Goal: Information Seeking & Learning: Find specific fact

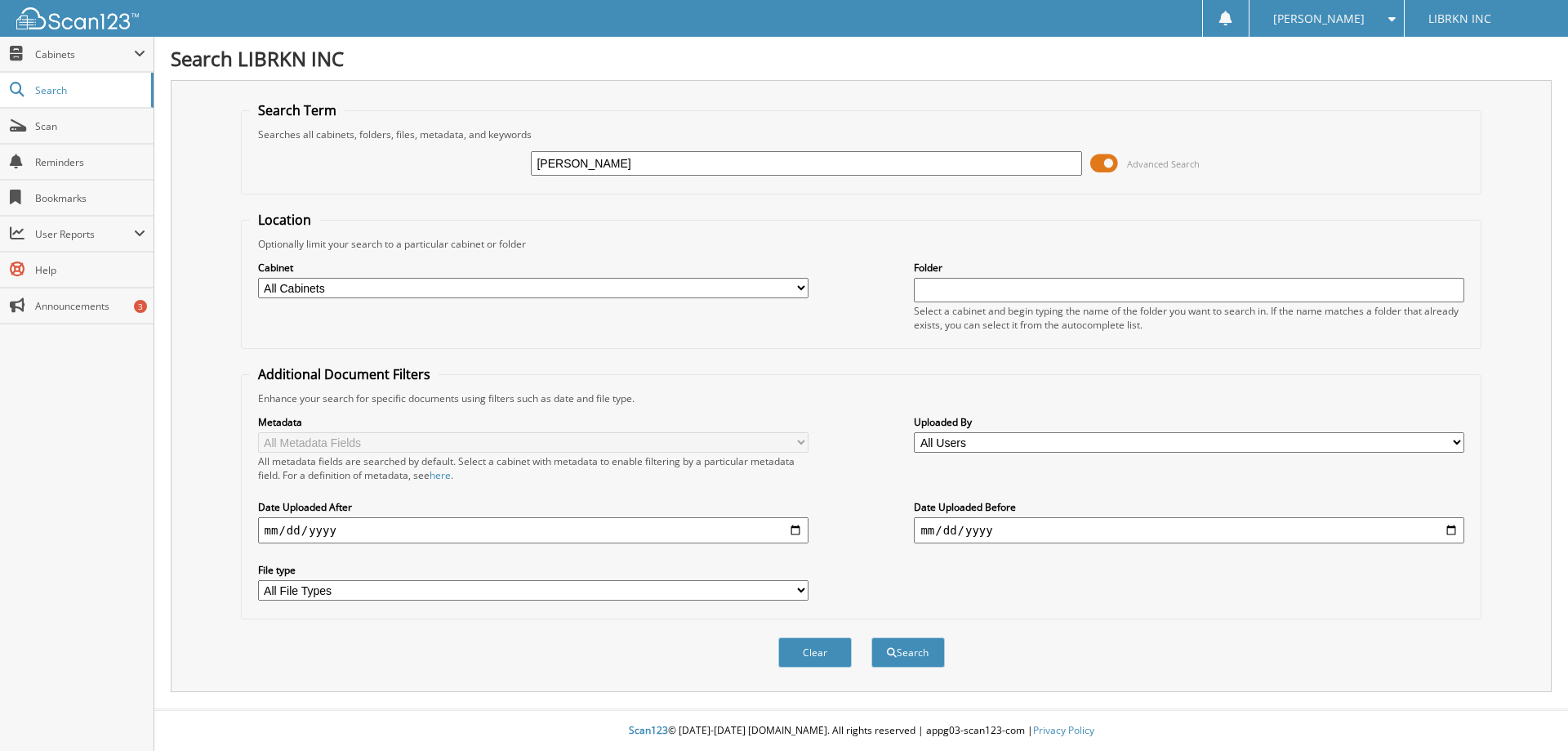
type input "[PERSON_NAME]"
click at [871, 637] on button "Search" at bounding box center [908, 652] width 74 height 30
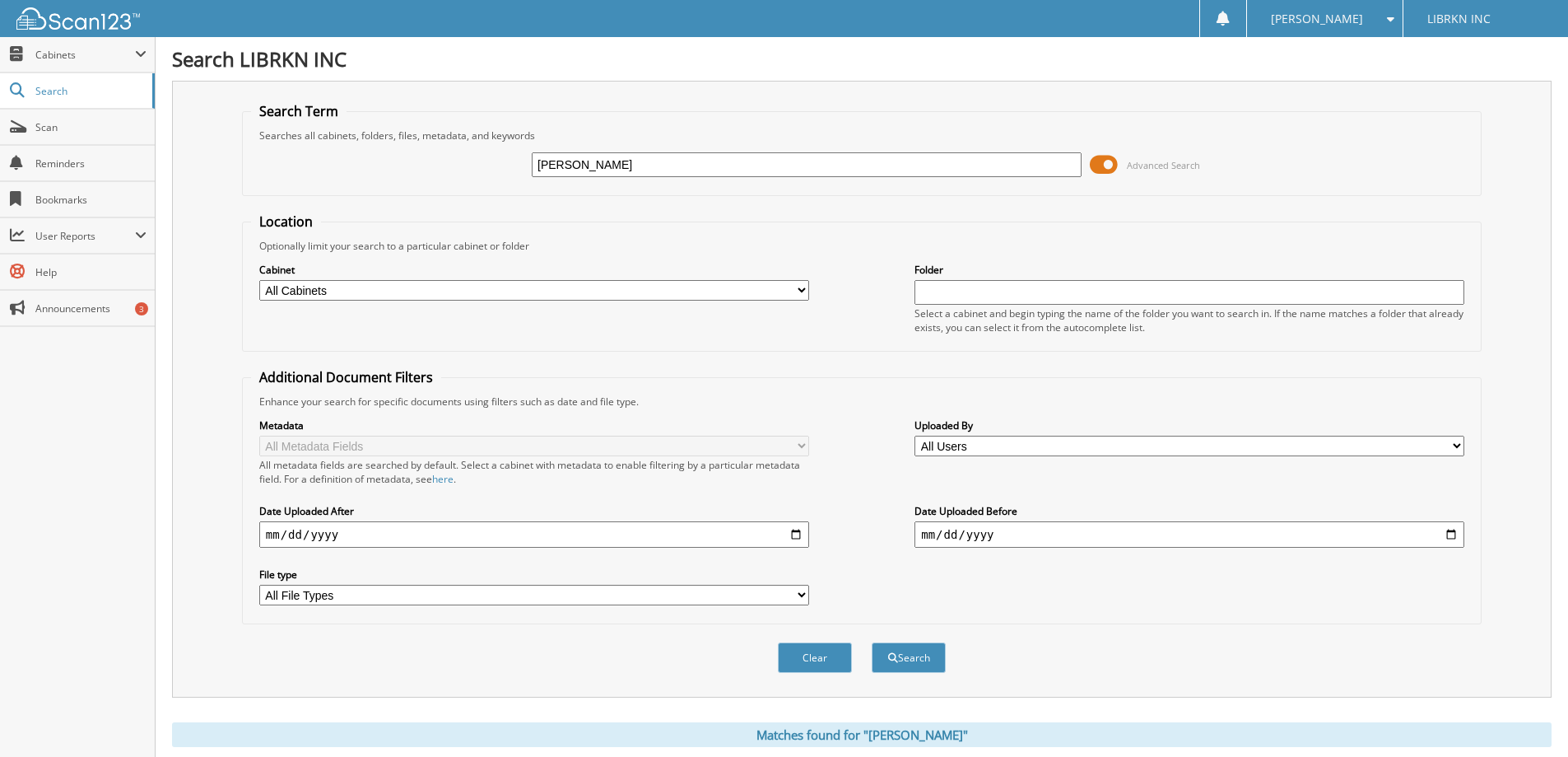
drag, startPoint x: 564, startPoint y: 166, endPoint x: 404, endPoint y: 172, distance: 160.1
click at [404, 172] on div "LILY STRONG Advanced Search" at bounding box center [862, 165] width 1221 height 44
type input "STRONG"
click at [872, 642] on button "Search" at bounding box center [909, 657] width 74 height 30
drag, startPoint x: 626, startPoint y: 167, endPoint x: 0, endPoint y: 205, distance: 627.2
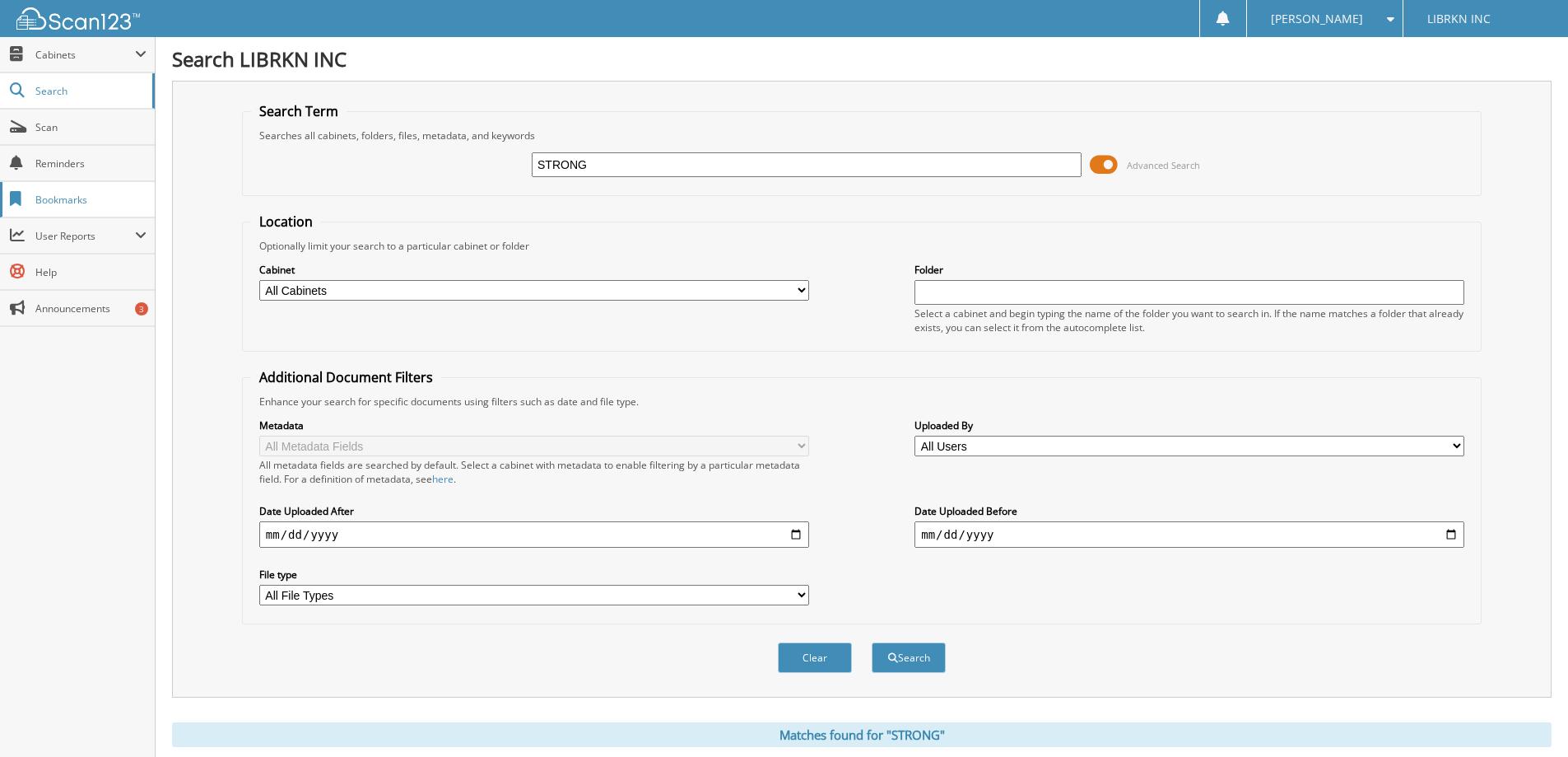
type input "[PERSON_NAME]"
click at [872, 642] on button "Search" at bounding box center [909, 657] width 74 height 30
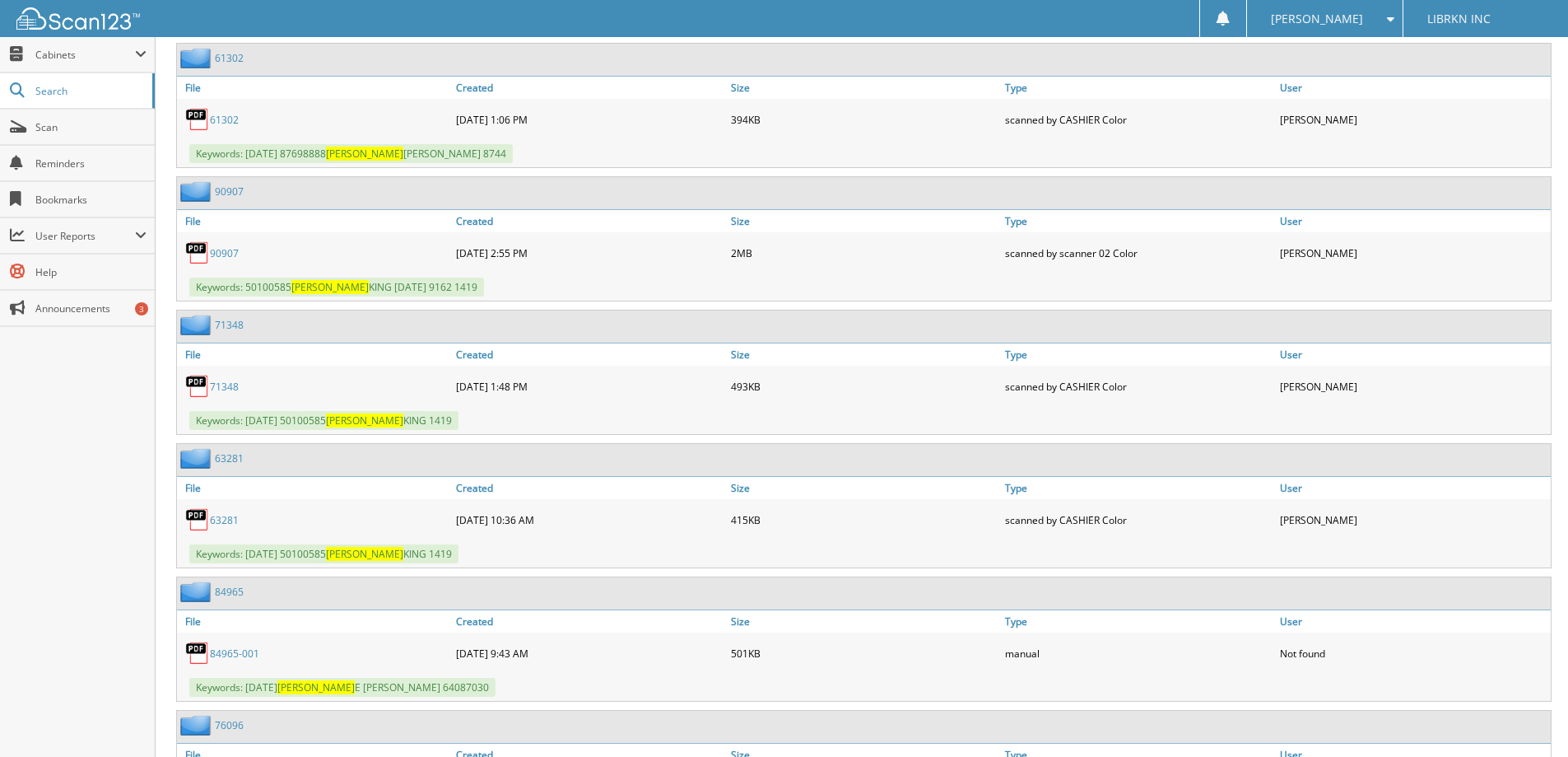
scroll to position [7874, 0]
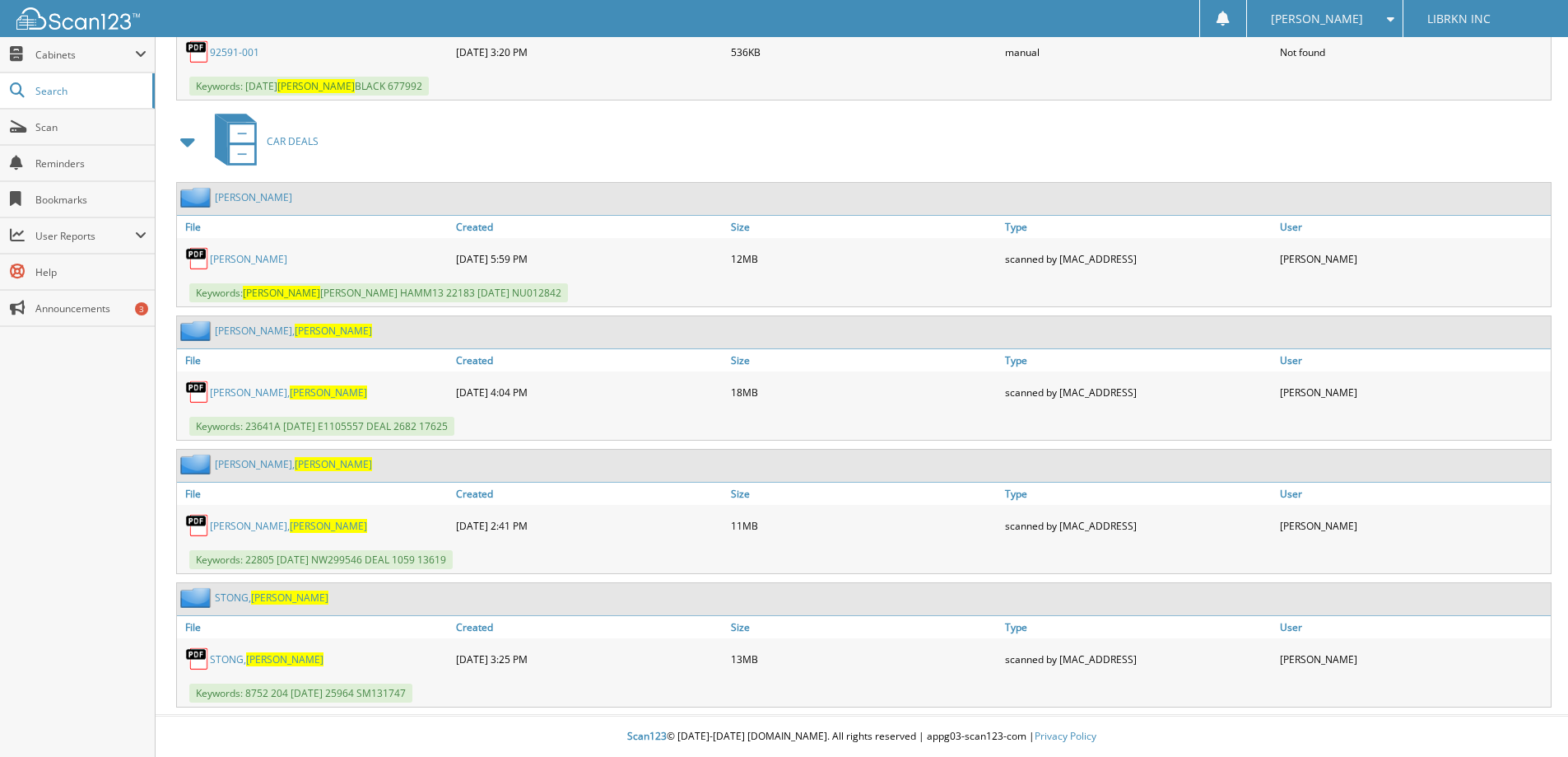
click at [263, 663] on span "[PERSON_NAME]" at bounding box center [285, 659] width 77 height 14
